Goal: Navigation & Orientation: Go to known website

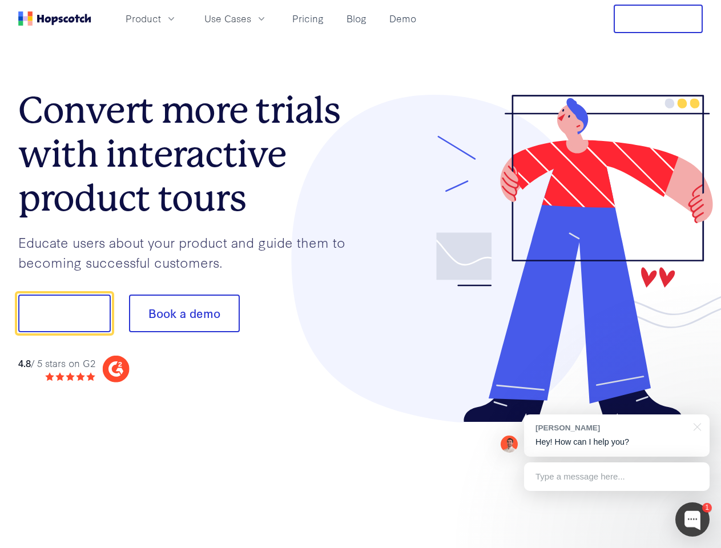
click at [361, 274] on div at bounding box center [532, 259] width 343 height 328
click at [161, 18] on span "Product" at bounding box center [143, 18] width 35 height 14
click at [251, 18] on span "Use Cases" at bounding box center [227, 18] width 47 height 14
click at [658, 19] on button "Free Trial" at bounding box center [658, 19] width 89 height 29
click at [64, 314] on button "Show me!" at bounding box center [64, 314] width 93 height 38
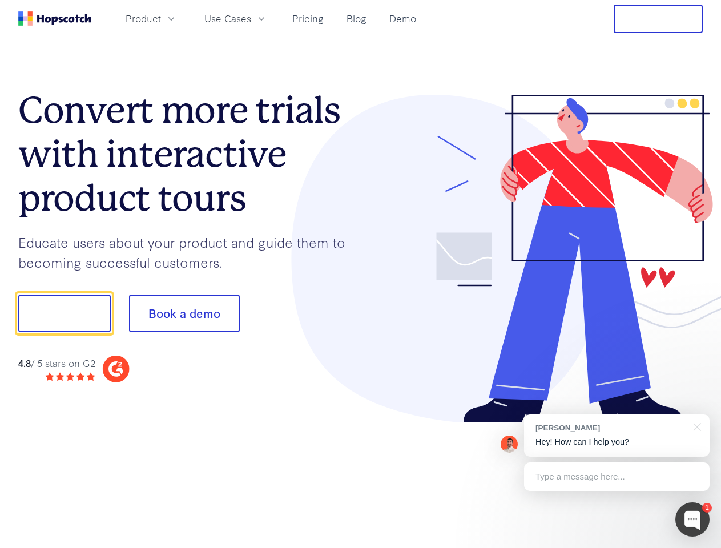
click at [184, 314] on button "Book a demo" at bounding box center [184, 314] width 111 height 38
click at [693, 520] on div at bounding box center [693, 520] width 34 height 34
click at [617, 436] on div "[PERSON_NAME] Hey! How can I help you?" at bounding box center [617, 436] width 186 height 42
click at [696, 426] on div at bounding box center [603, 312] width 214 height 381
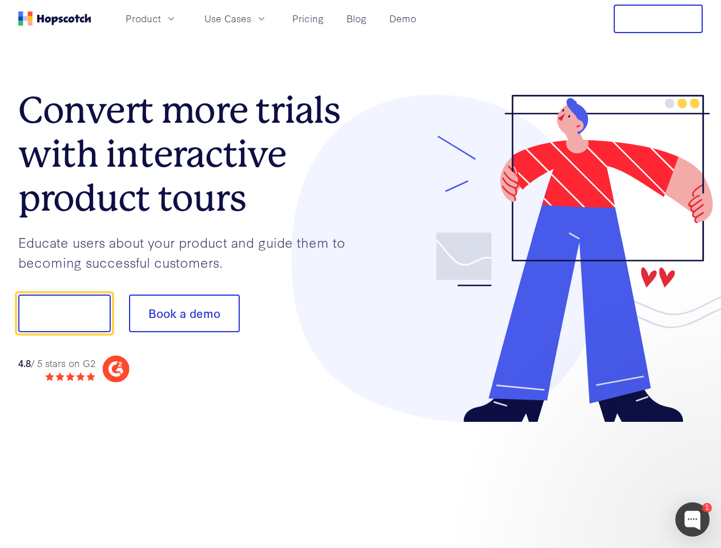
click at [617, 477] on div at bounding box center [603, 389] width 214 height 228
